Goal: Information Seeking & Learning: Learn about a topic

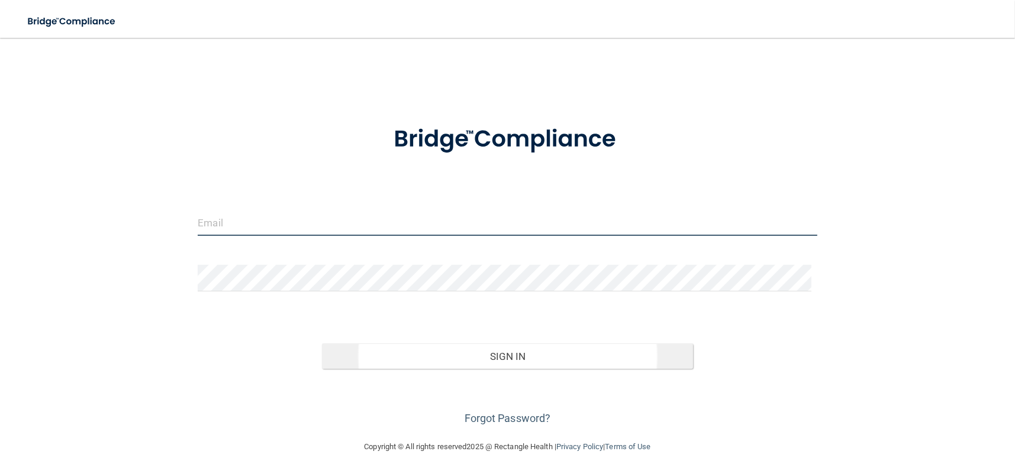
type input "[EMAIL_ADDRESS][DOMAIN_NAME]"
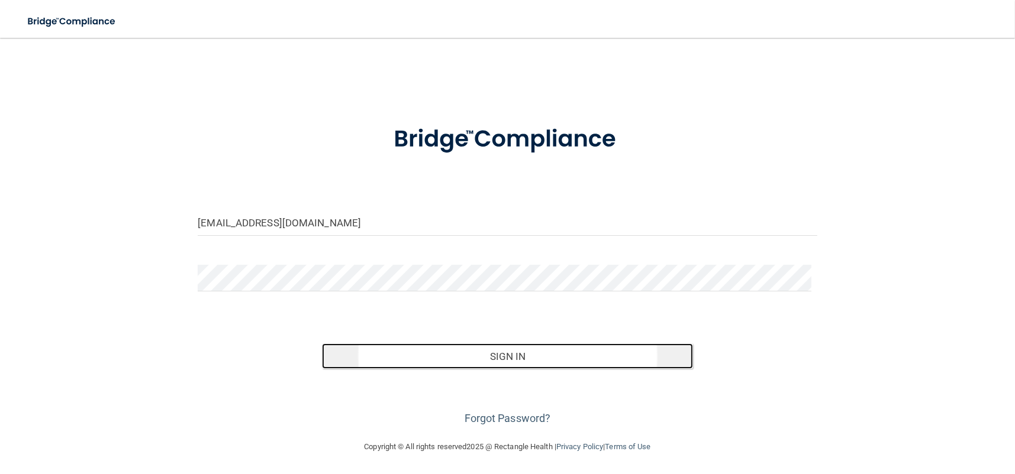
click at [412, 361] on button "Sign In" at bounding box center [508, 357] width 372 height 26
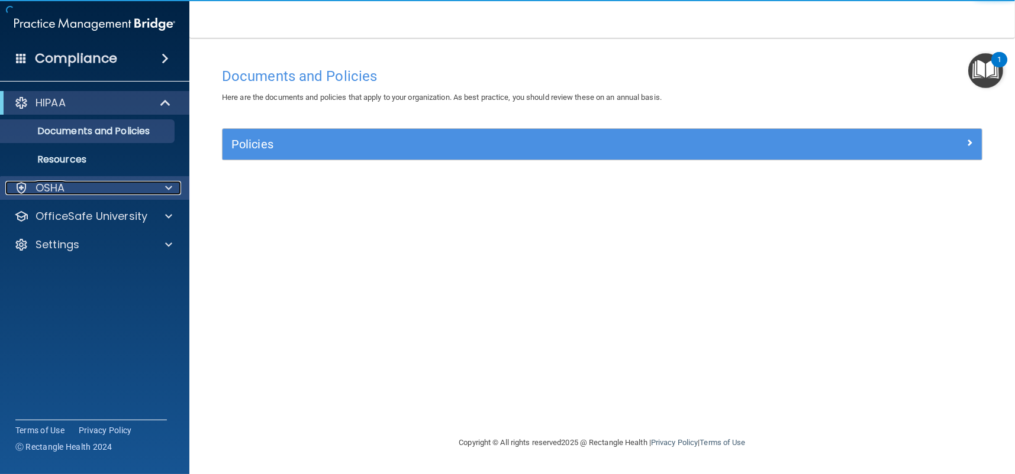
click at [76, 191] on div "OSHA" at bounding box center [78, 188] width 147 height 14
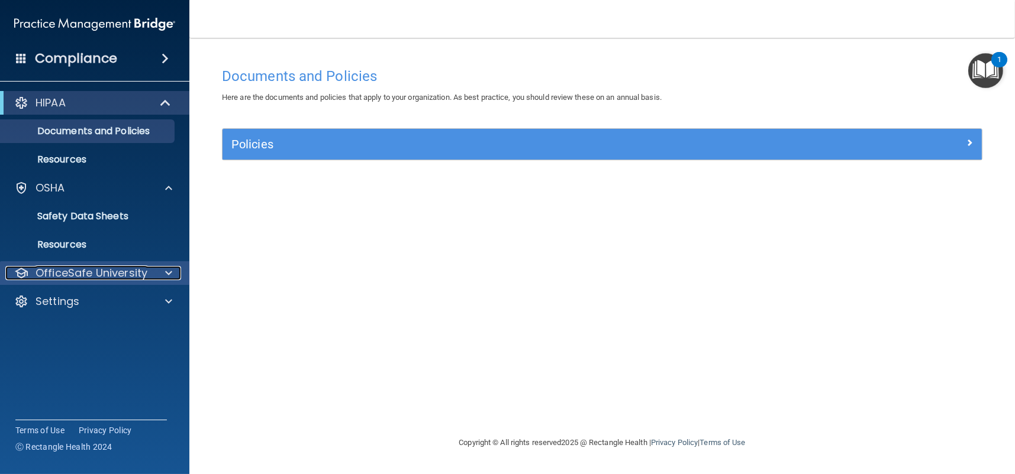
click at [93, 267] on p "OfficeSafe University" at bounding box center [91, 273] width 112 height 14
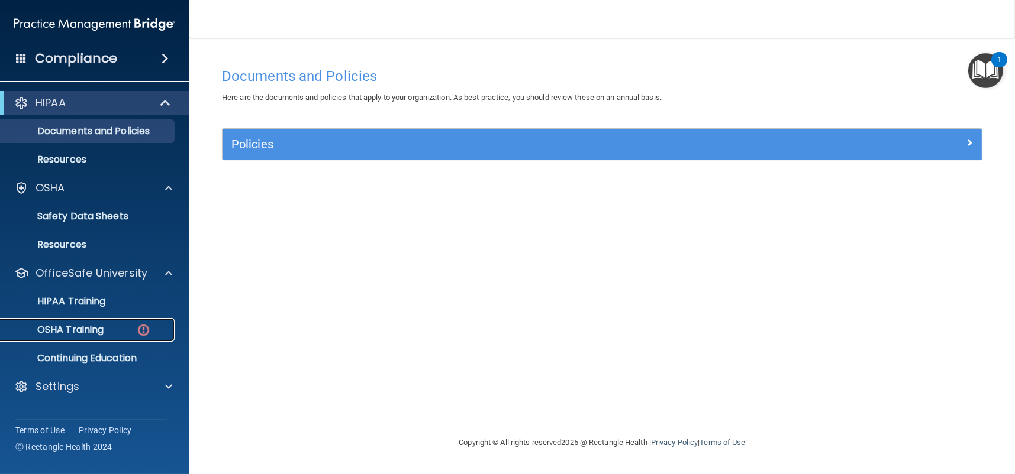
click at [83, 325] on p "OSHA Training" at bounding box center [56, 330] width 96 height 12
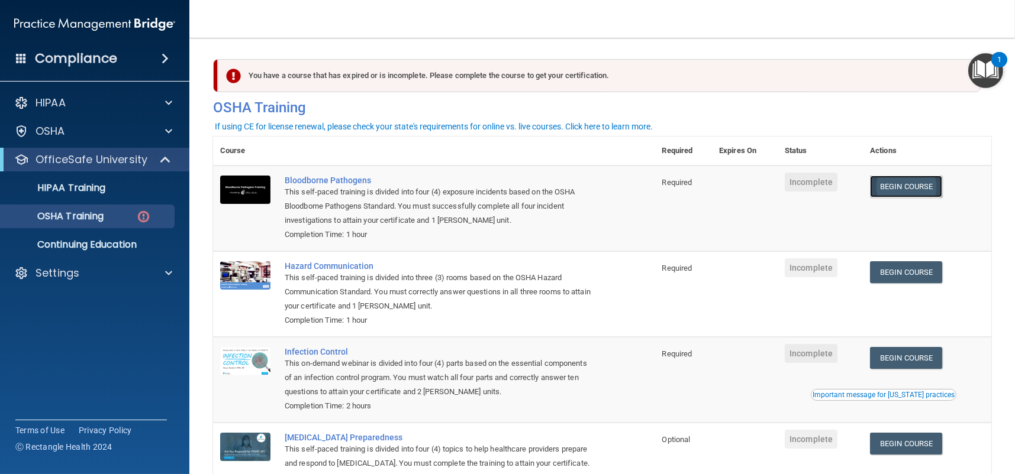
click at [914, 186] on link "Begin Course" at bounding box center [906, 187] width 72 height 22
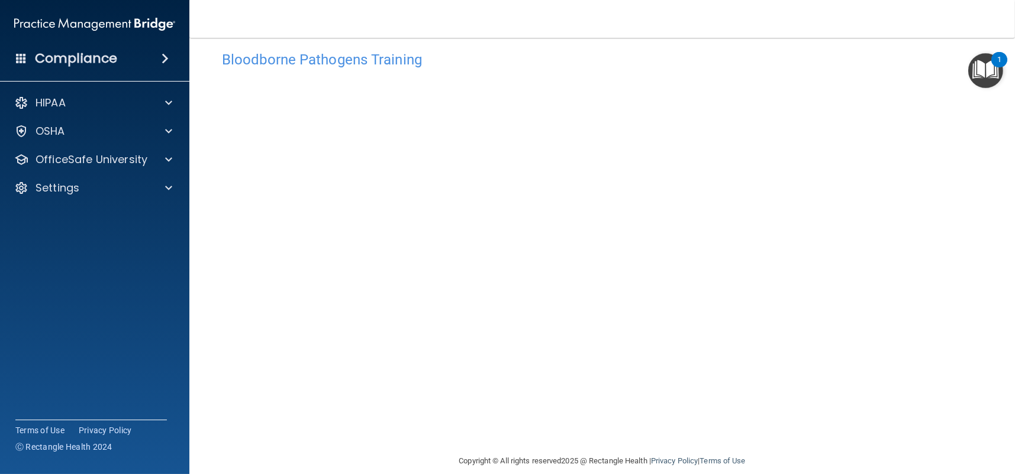
scroll to position [32, 0]
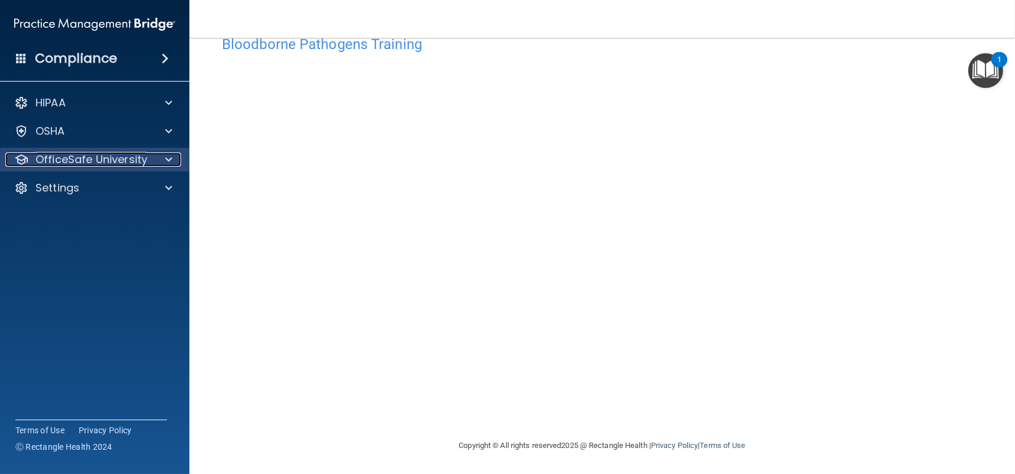
click at [93, 164] on p "OfficeSafe University" at bounding box center [91, 160] width 112 height 14
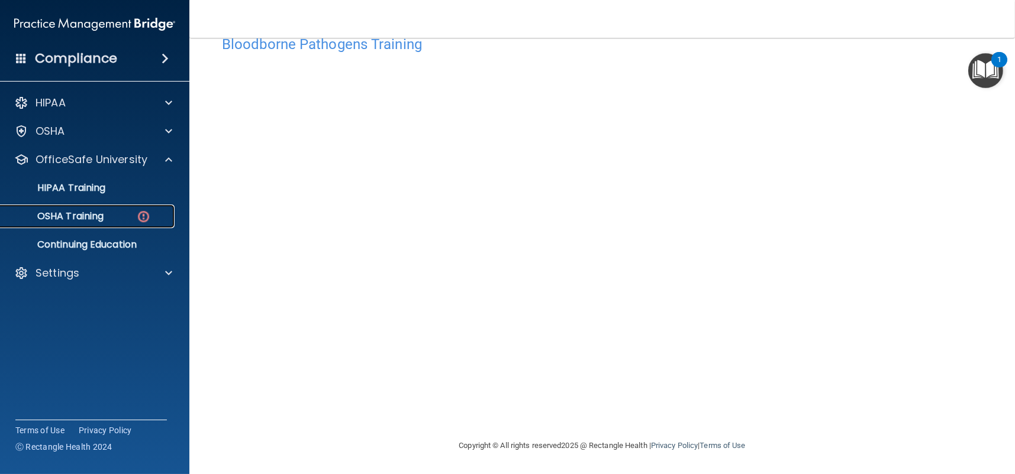
click at [74, 213] on p "OSHA Training" at bounding box center [56, 217] width 96 height 12
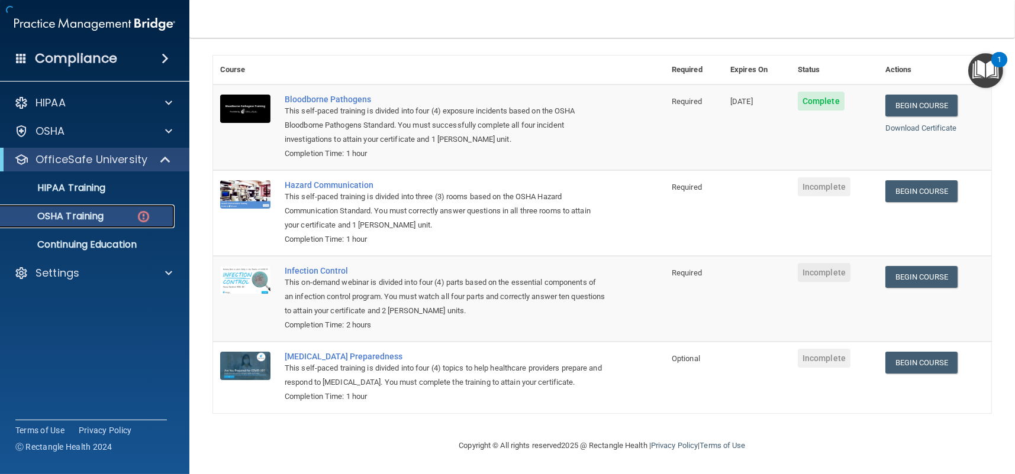
scroll to position [98, 0]
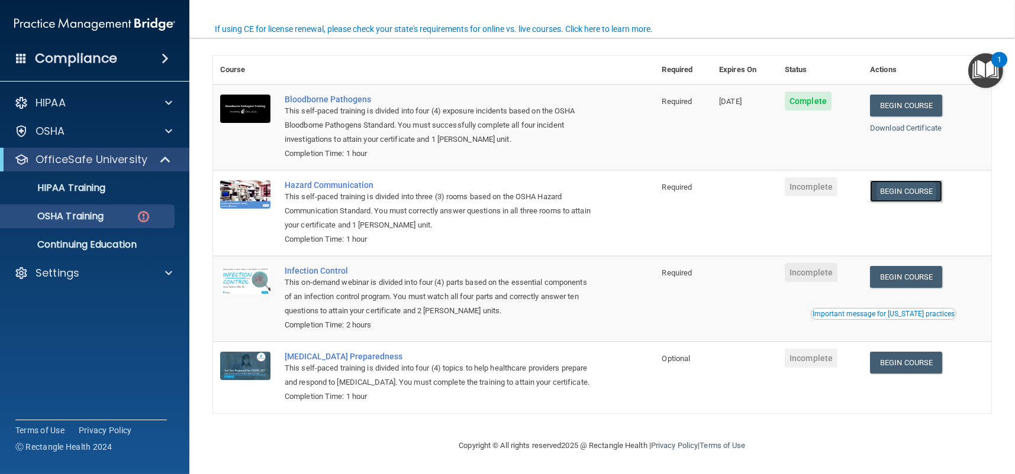
click at [907, 180] on link "Begin Course" at bounding box center [906, 191] width 72 height 22
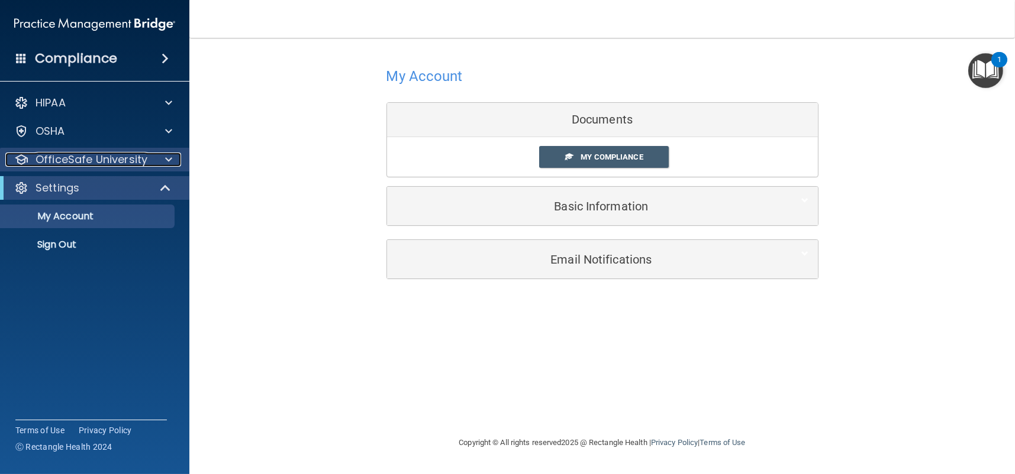
click at [93, 160] on p "OfficeSafe University" at bounding box center [91, 160] width 112 height 14
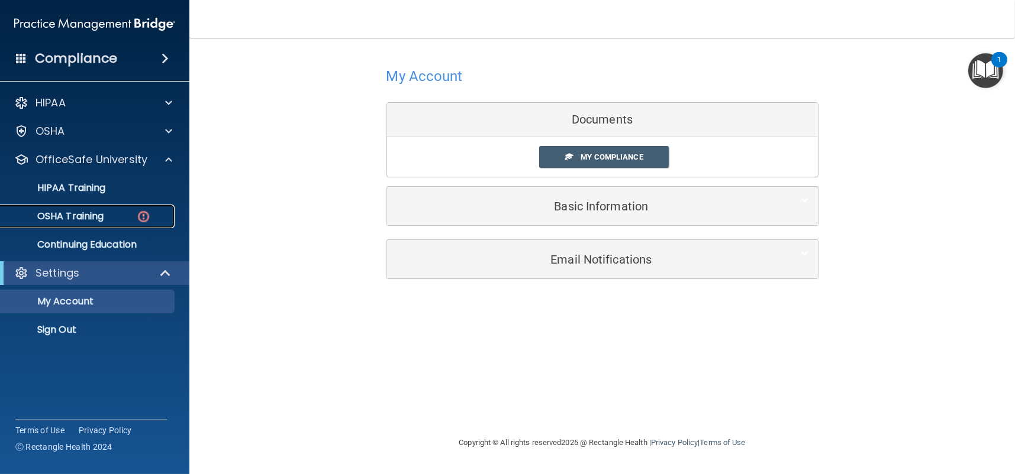
click at [83, 219] on p "OSHA Training" at bounding box center [56, 217] width 96 height 12
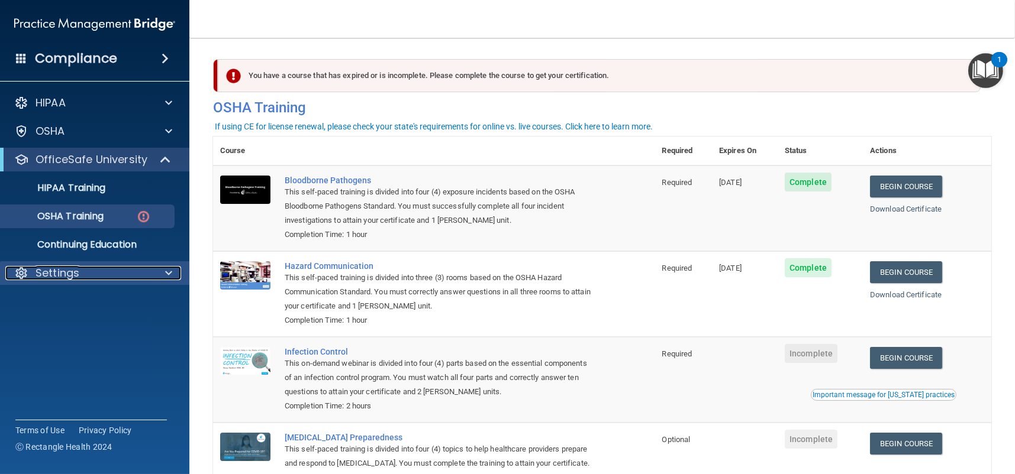
click at [64, 276] on p "Settings" at bounding box center [57, 273] width 44 height 14
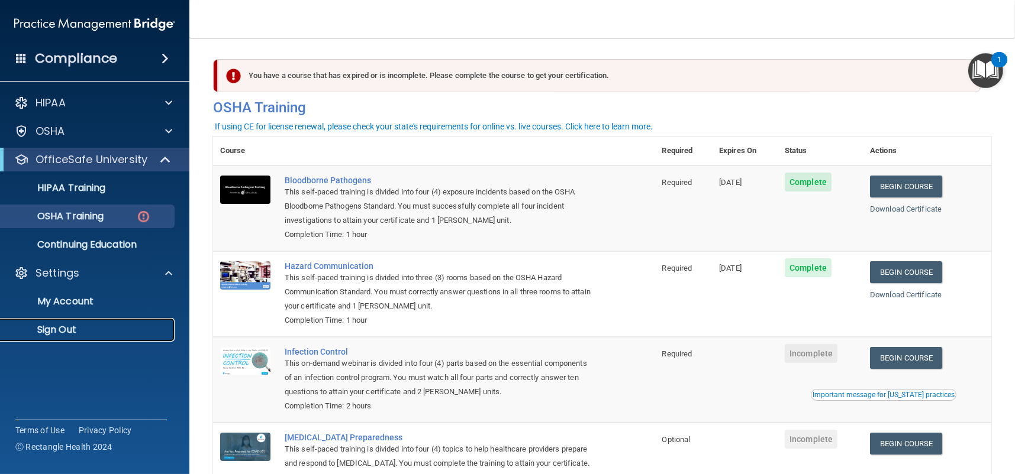
click at [54, 332] on p "Sign Out" at bounding box center [88, 330] width 161 height 12
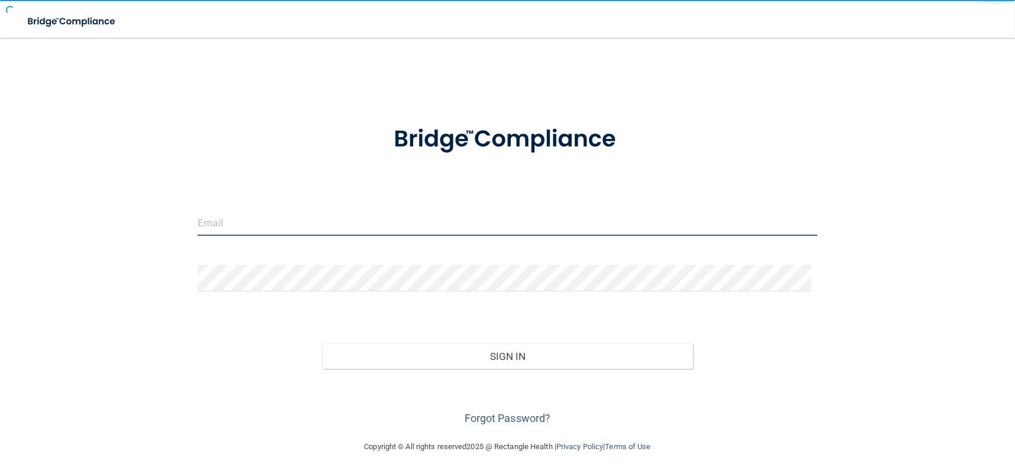
type input "[EMAIL_ADDRESS][DOMAIN_NAME]"
